Goal: Task Accomplishment & Management: Manage account settings

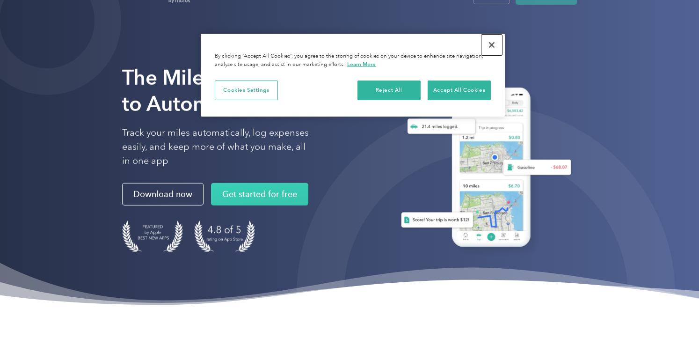
click at [492, 45] on button "Close" at bounding box center [492, 45] width 21 height 21
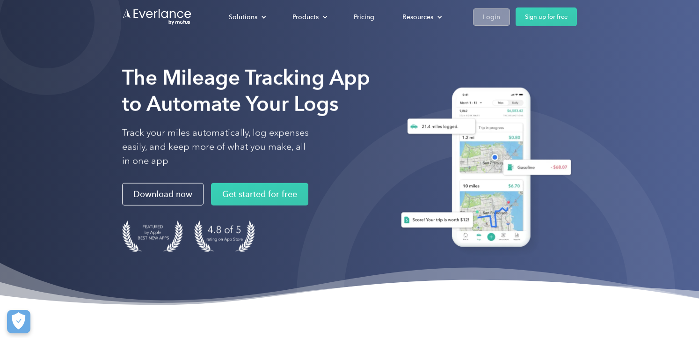
click at [501, 11] on link "Login" at bounding box center [491, 16] width 37 height 17
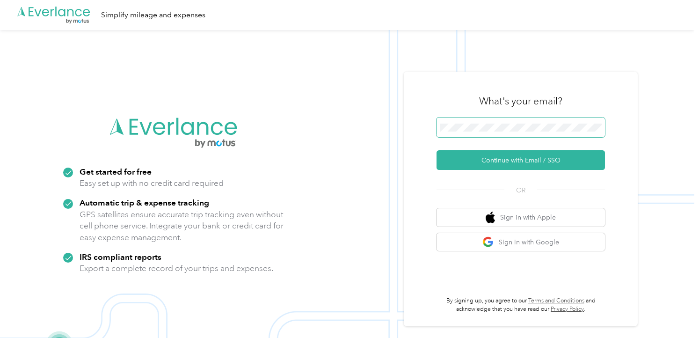
click at [437, 150] on button "Continue with Email / SSO" at bounding box center [521, 160] width 169 height 20
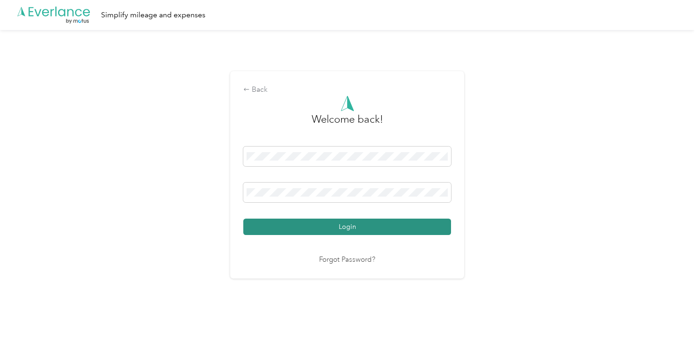
click at [355, 223] on button "Login" at bounding box center [347, 227] width 208 height 16
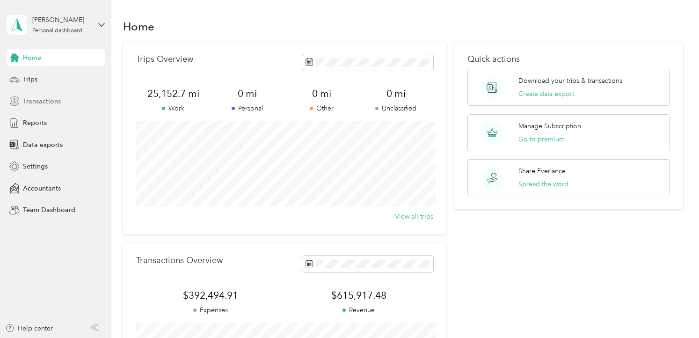
click at [43, 99] on span "Transactions" at bounding box center [42, 101] width 38 height 10
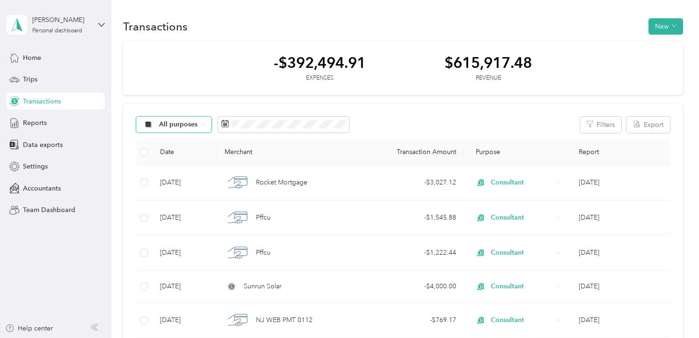
click at [198, 124] on div "All purposes" at bounding box center [174, 125] width 76 height 16
click at [189, 155] on span "Unclassified" at bounding box center [182, 158] width 45 height 10
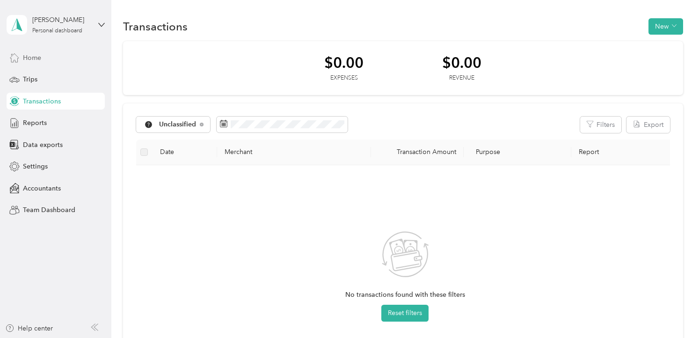
click at [58, 51] on div "Home" at bounding box center [56, 57] width 98 height 17
